Goal: Task Accomplishment & Management: Complete application form

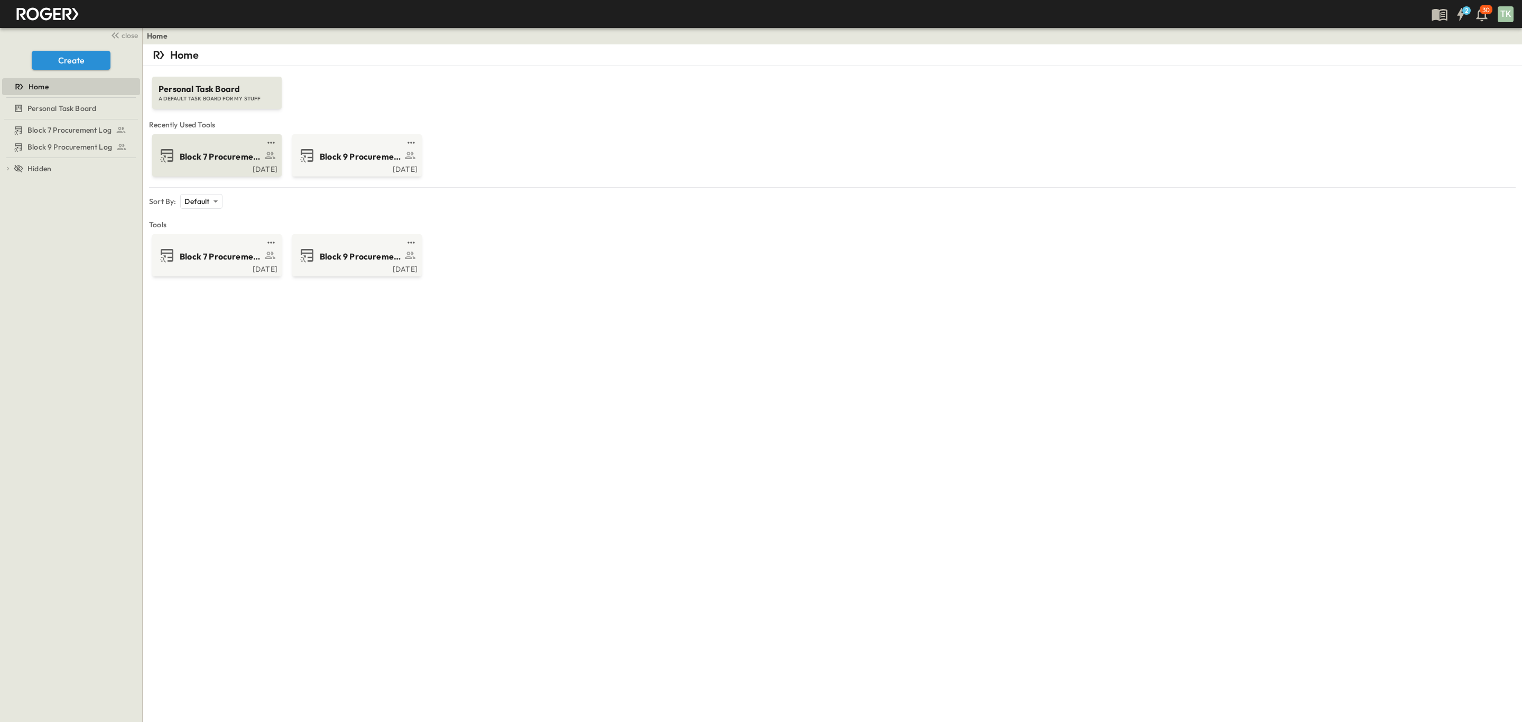
click at [220, 152] on span "Block 7 Procurement Log" at bounding box center [221, 157] width 82 height 12
click at [222, 171] on div "8:02 AM" at bounding box center [215, 168] width 123 height 8
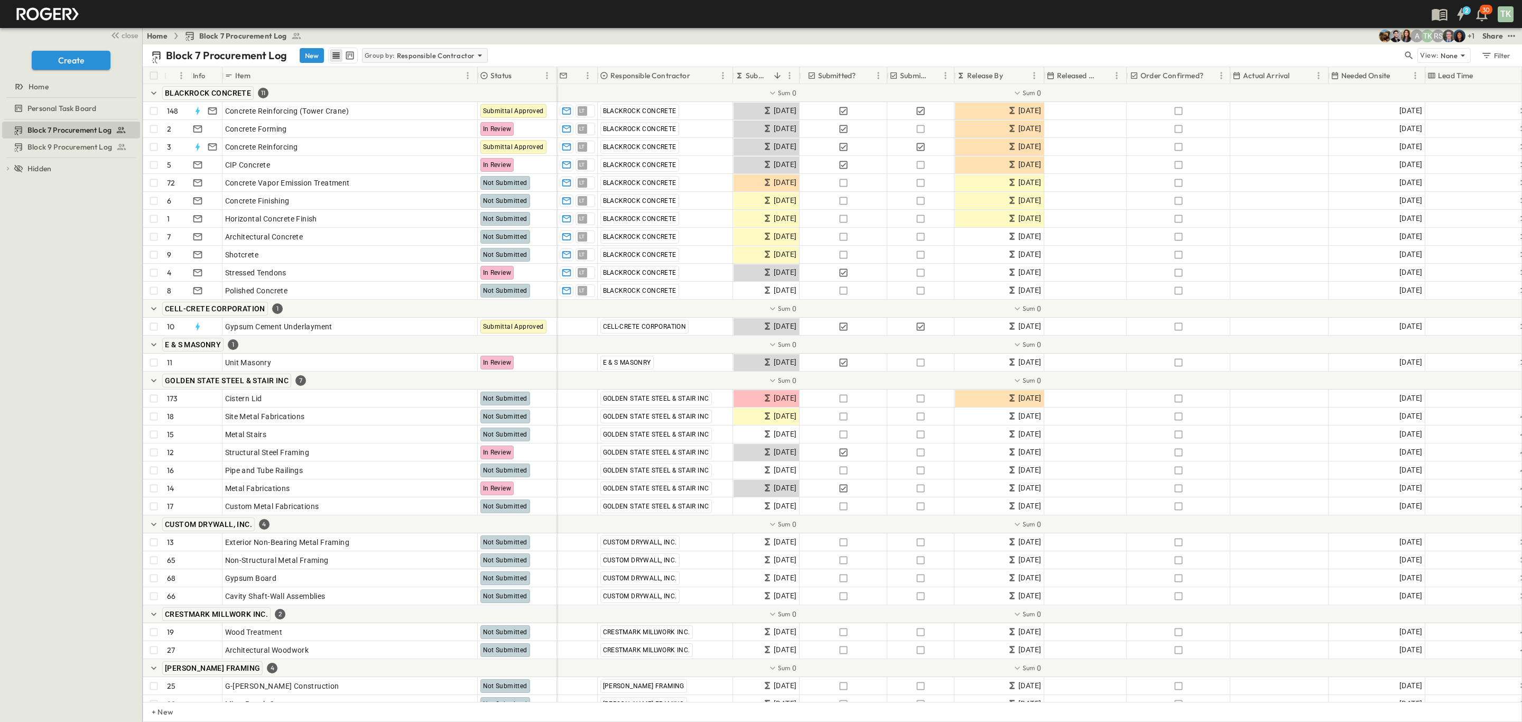
click at [425, 52] on p "Responsible Contractor" at bounding box center [436, 55] width 78 height 11
click at [407, 71] on div "None" at bounding box center [424, 70] width 123 height 15
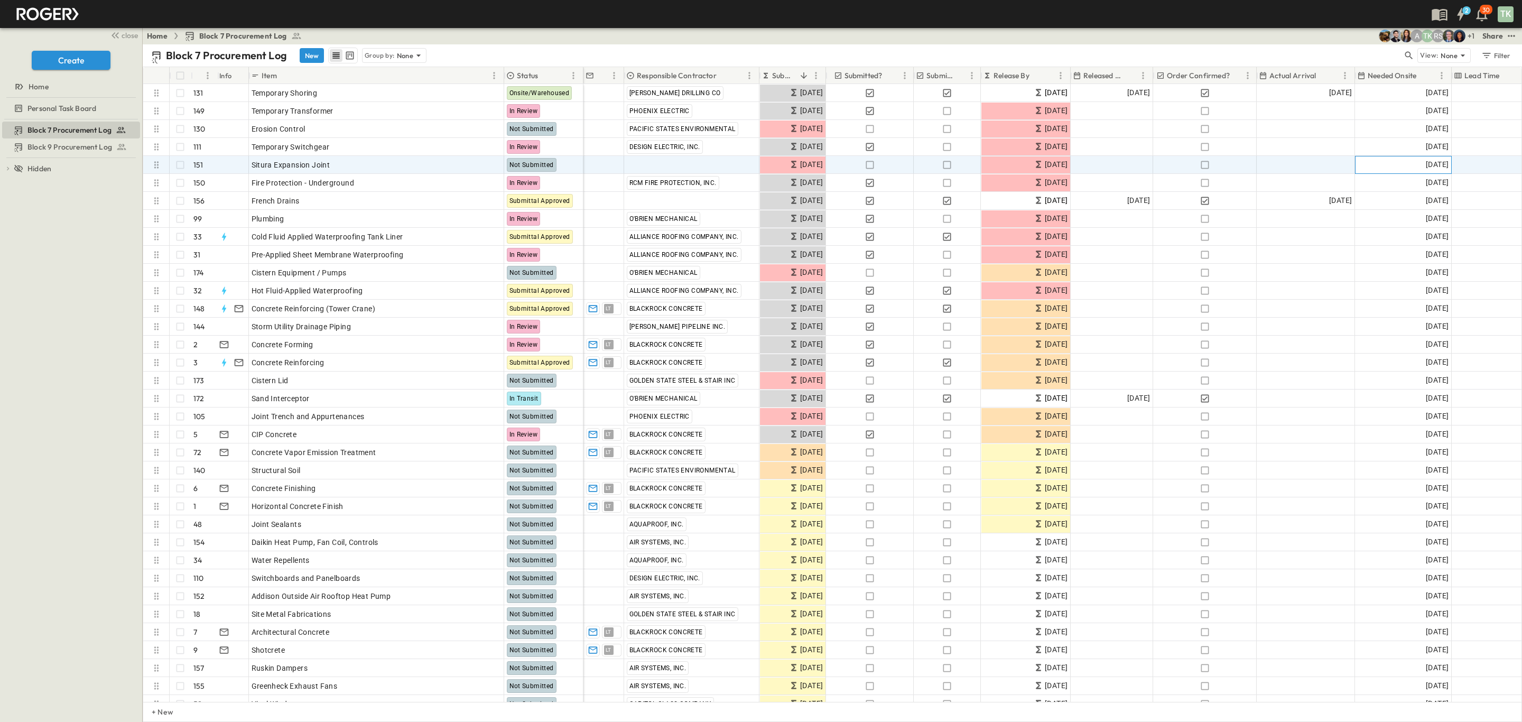
click at [1429, 167] on span "10/29/2025" at bounding box center [1437, 165] width 23 height 12
click at [1498, 184] on icon "Next month" at bounding box center [1499, 184] width 13 height 8
click at [1395, 230] on button "1" at bounding box center [1391, 228] width 19 height 19
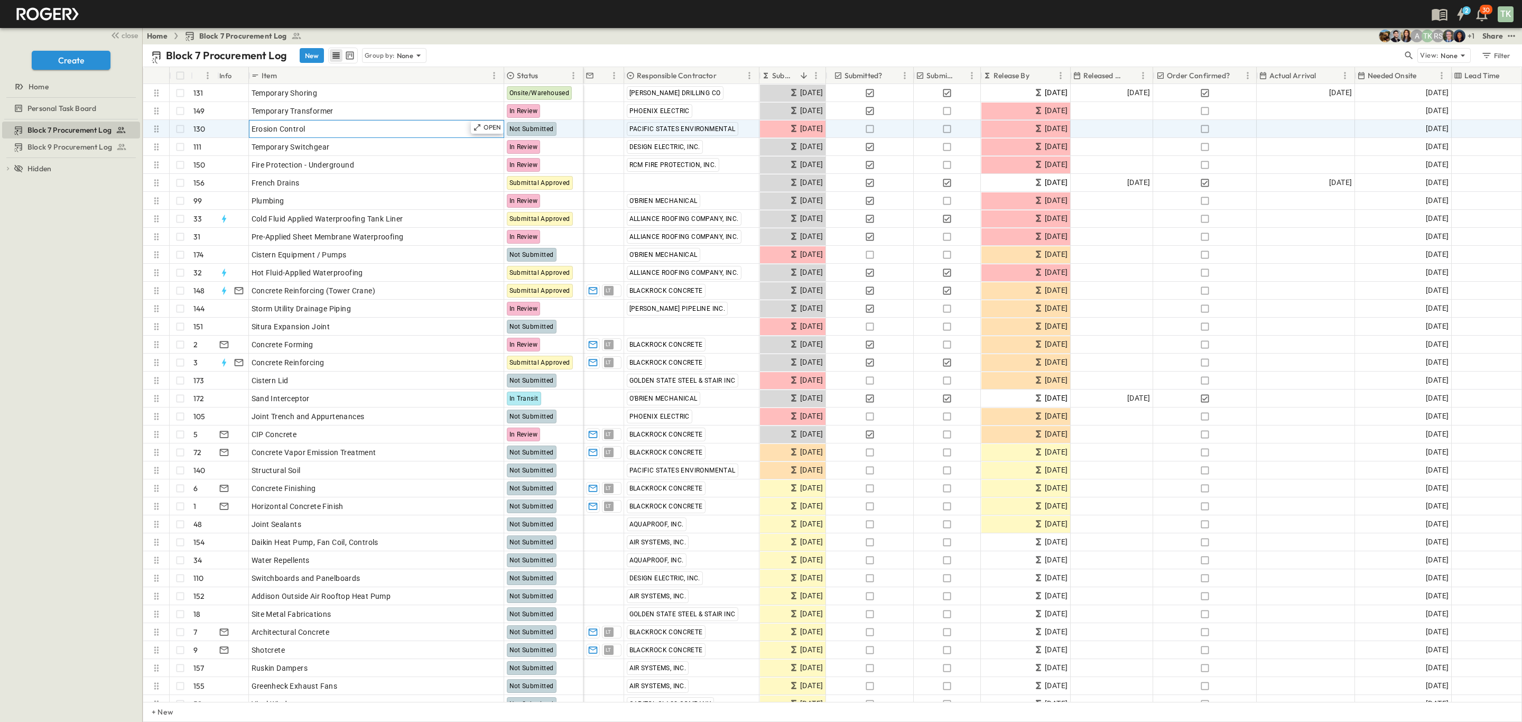
click at [318, 129] on div "Erosion Control" at bounding box center [377, 129] width 250 height 15
type input "**********"
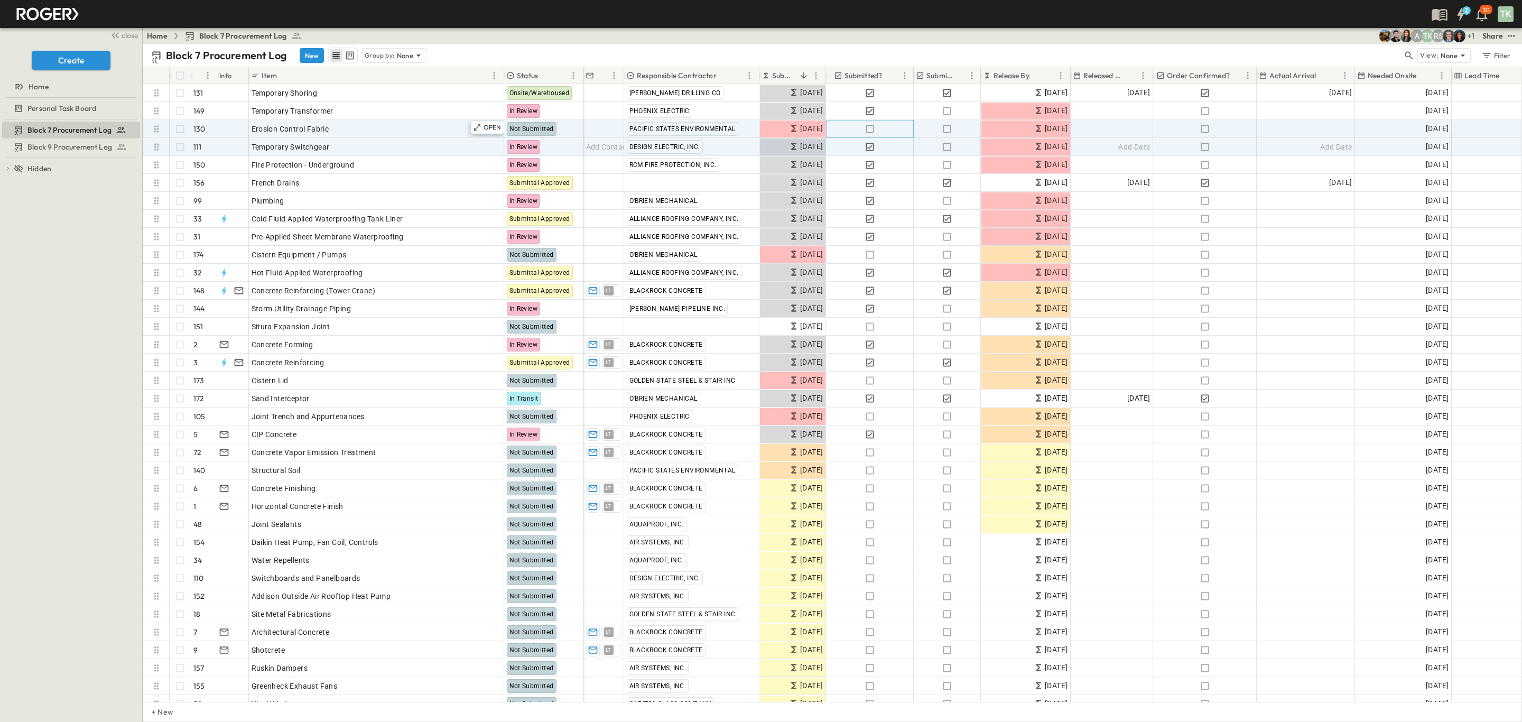
drag, startPoint x: 868, startPoint y: 135, endPoint x: 881, endPoint y: 132, distance: 14.1
click at [868, 135] on button "button" at bounding box center [869, 129] width 13 height 15
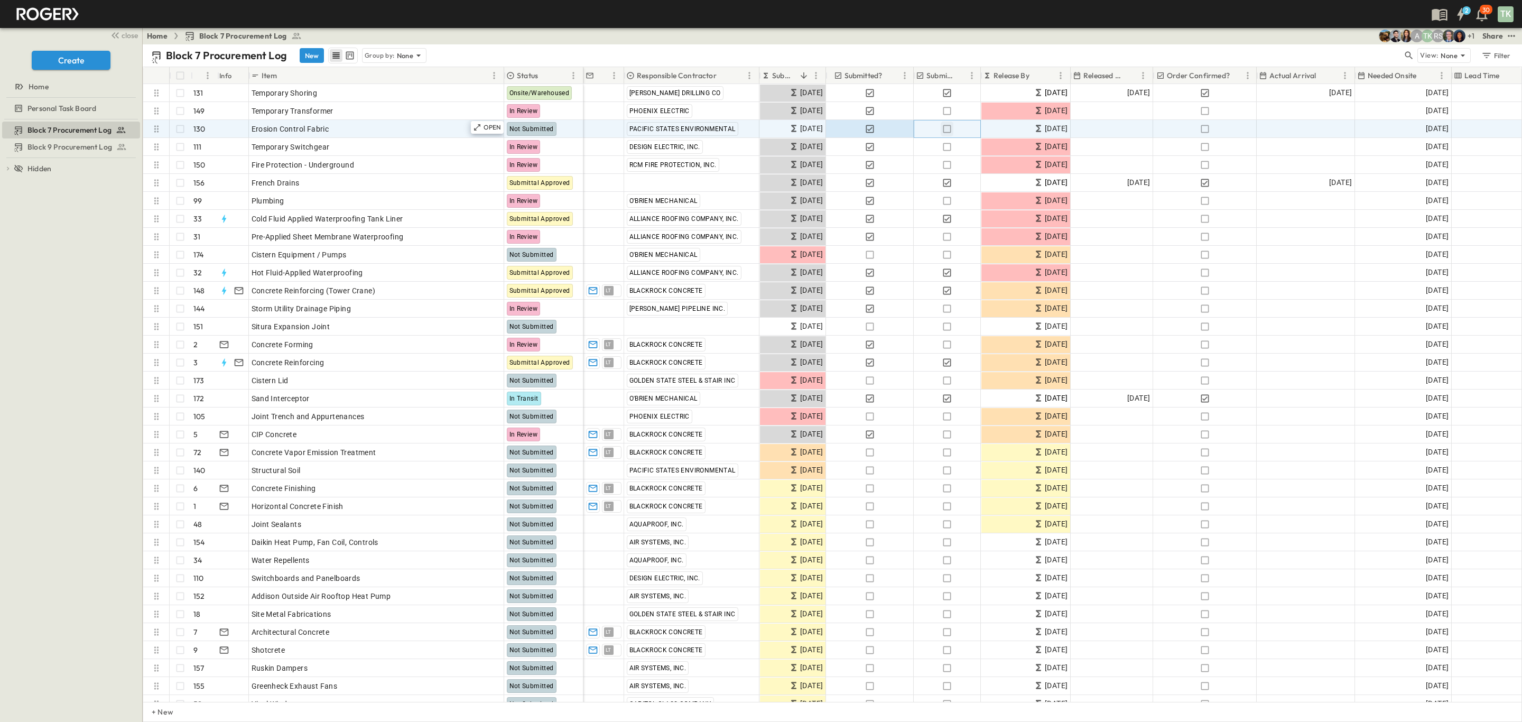
click at [944, 127] on icon "button" at bounding box center [947, 129] width 11 height 11
